Goal: Find contact information: Find contact information

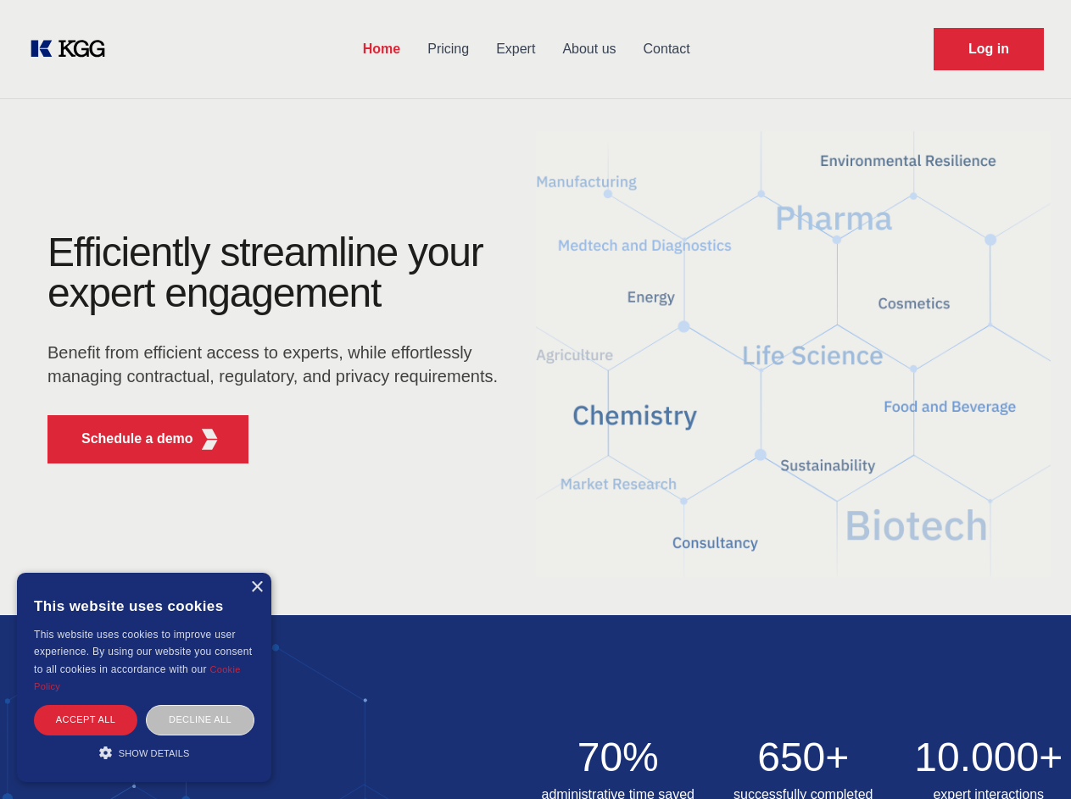
click at [535, 399] on div "Efficiently streamline your expert engagement Benefit from efficient access to …" at bounding box center [277, 354] width 515 height 245
click at [127, 439] on p "Schedule a demo" at bounding box center [137, 439] width 112 height 20
click at [256, 587] on div "×" at bounding box center [256, 587] width 13 height 13
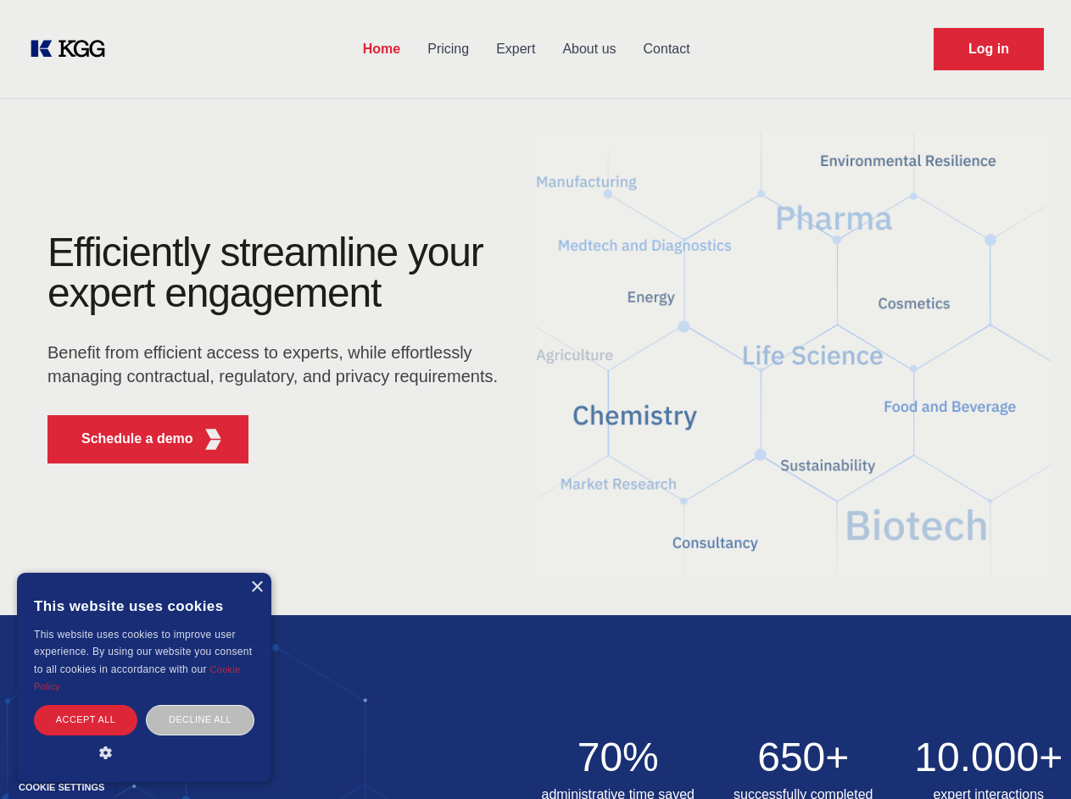
click at [86, 720] on div "Accept all" at bounding box center [85, 720] width 103 height 30
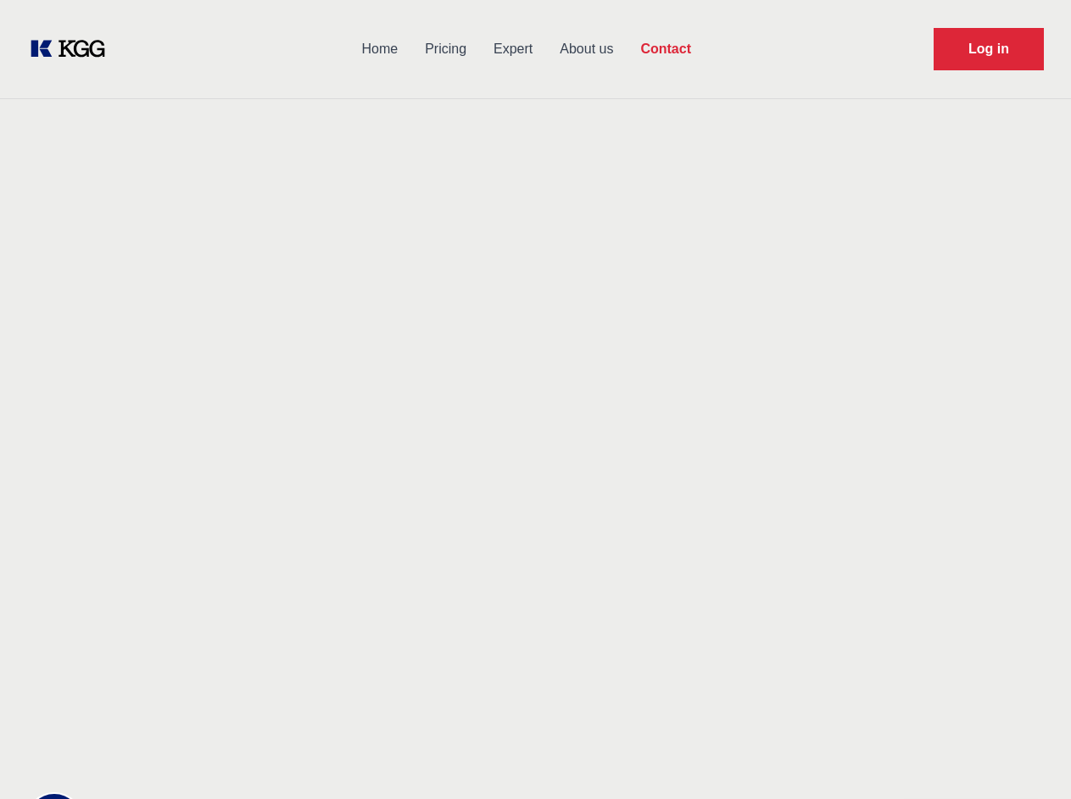
click at [200, 720] on div "Contact Information We would love to hear from you. Postal address [PERSON_NAME…" at bounding box center [237, 537] width 380 height 514
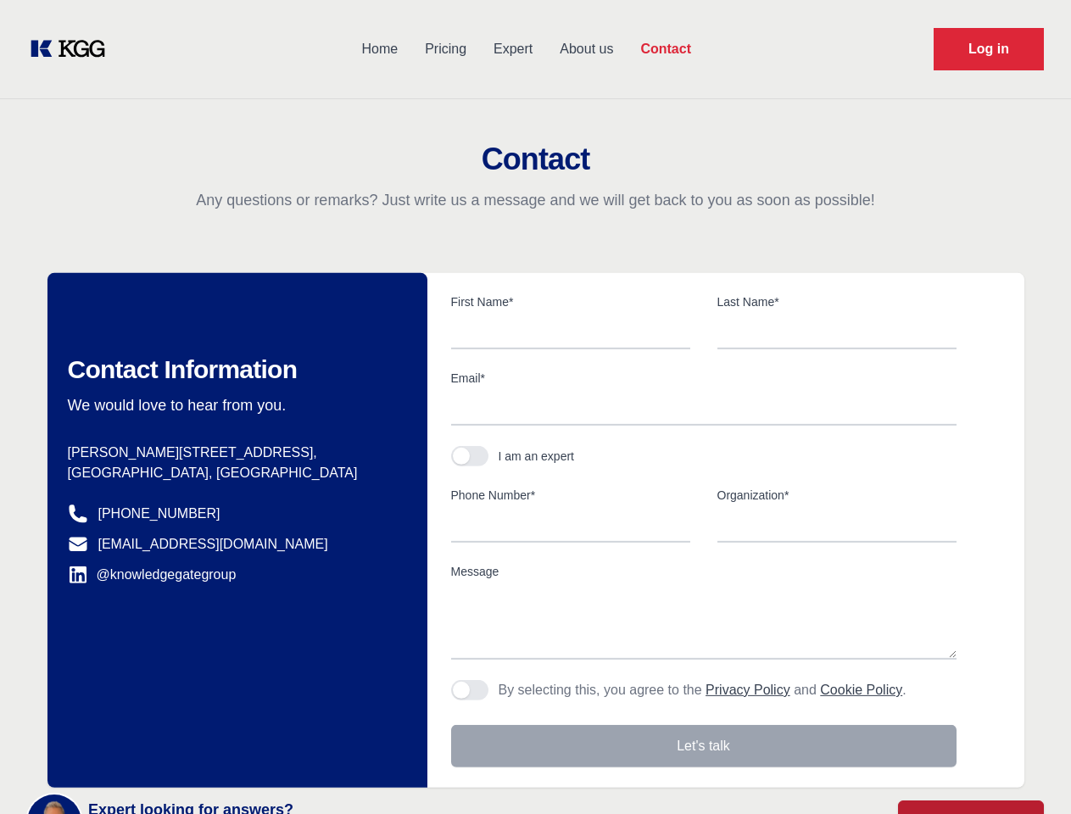
click at [144, 753] on main "Contact Any questions or remarks? Just write us a message and we will get back …" at bounding box center [535, 441] width 1071 height 882
